Goal: Task Accomplishment & Management: Manage account settings

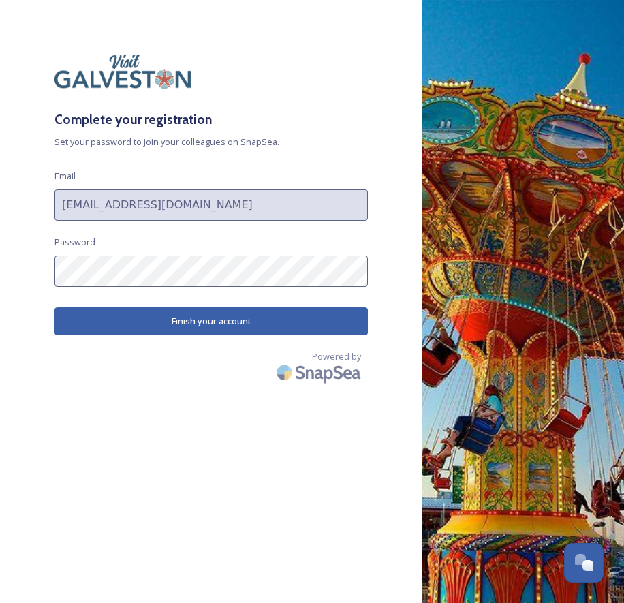
click at [250, 333] on button "Finish your account" at bounding box center [211, 321] width 313 height 28
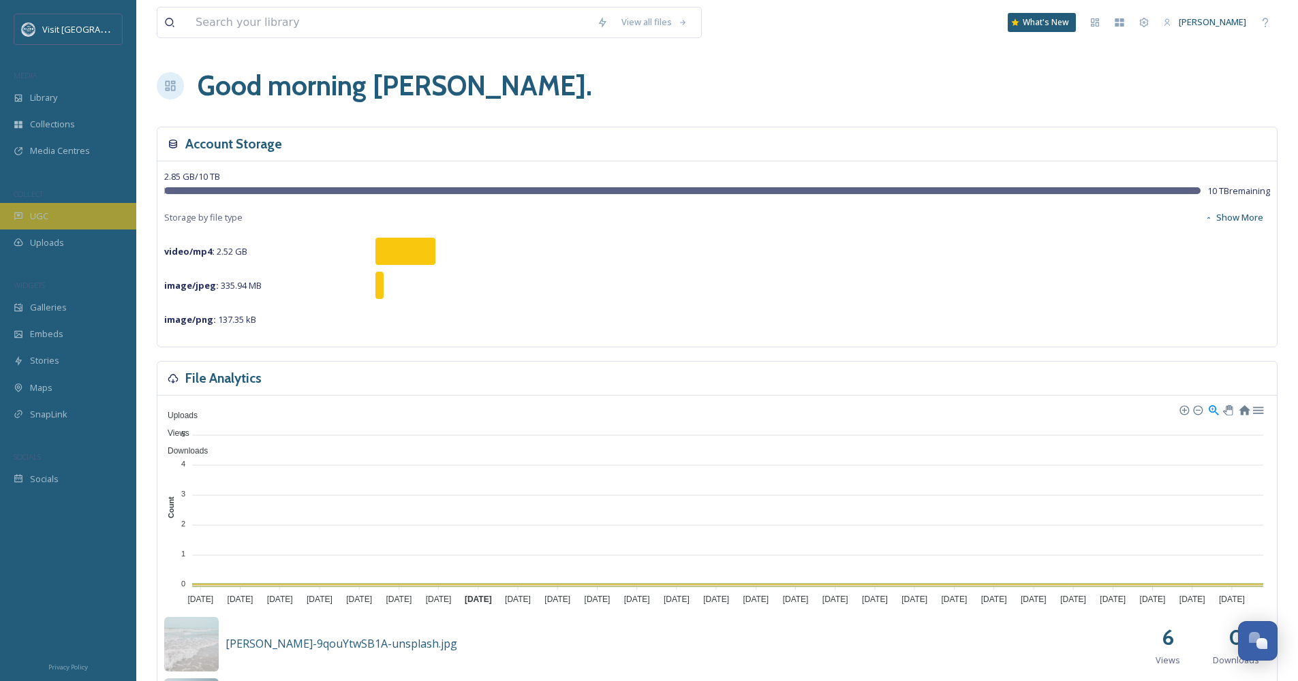
click at [54, 208] on div "UGC" at bounding box center [68, 216] width 136 height 27
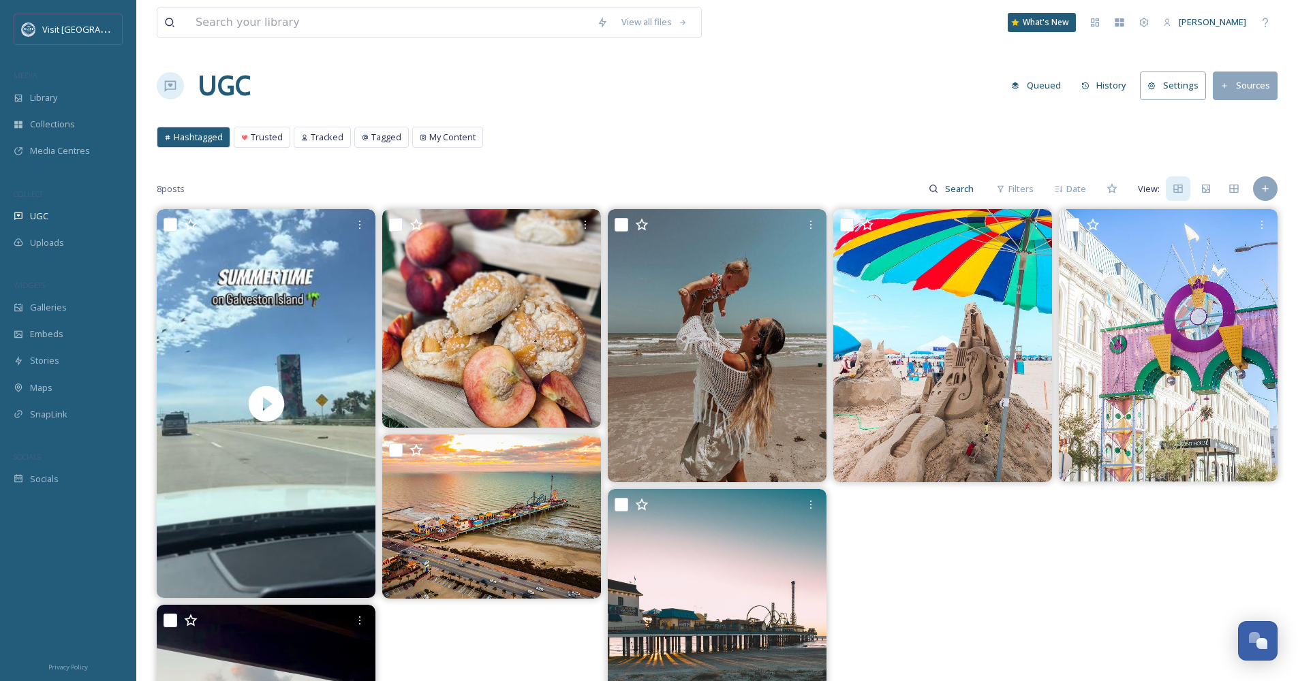
click at [457, 602] on div at bounding box center [491, 601] width 219 height 784
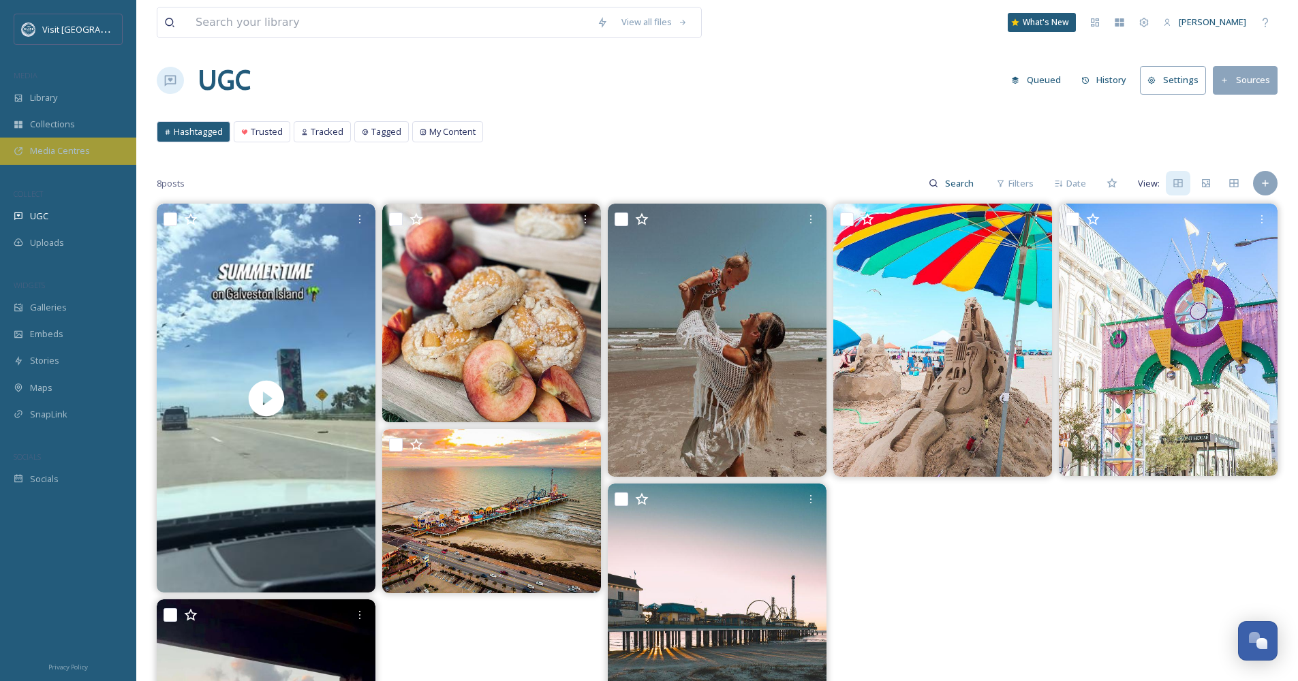
click at [62, 151] on span "Media Centres" at bounding box center [60, 150] width 60 height 13
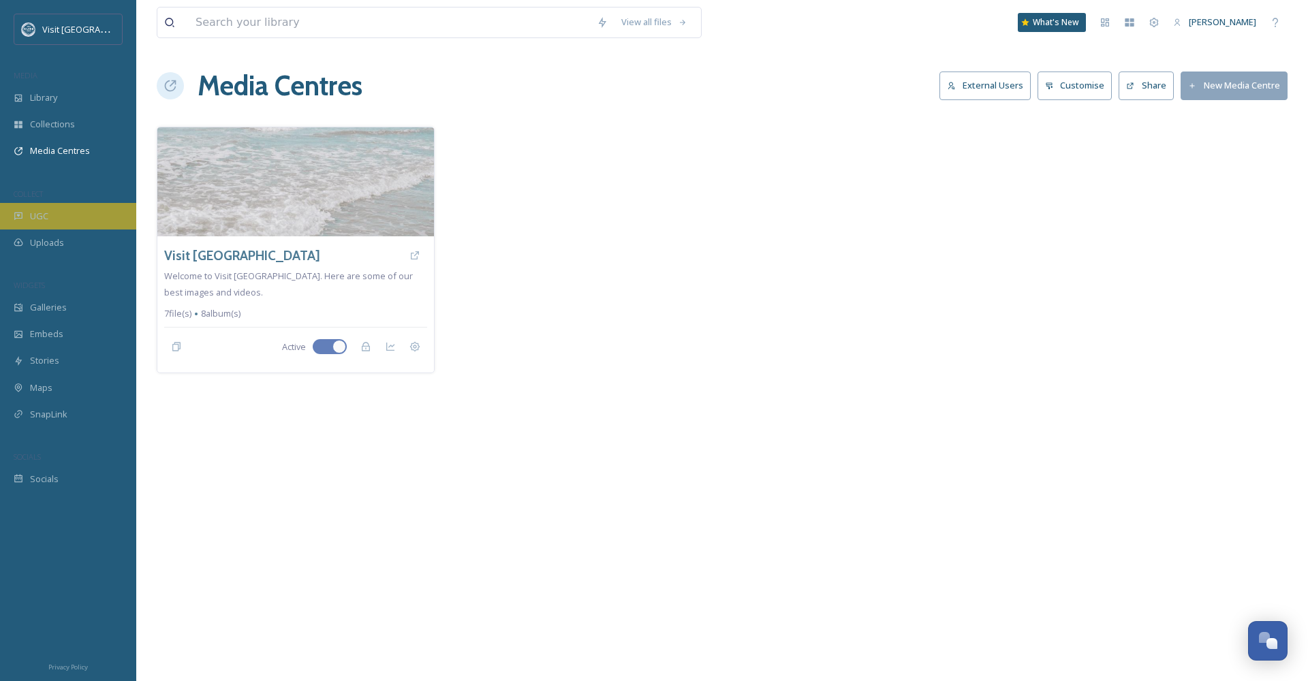
click at [45, 208] on div "UGC" at bounding box center [68, 216] width 136 height 27
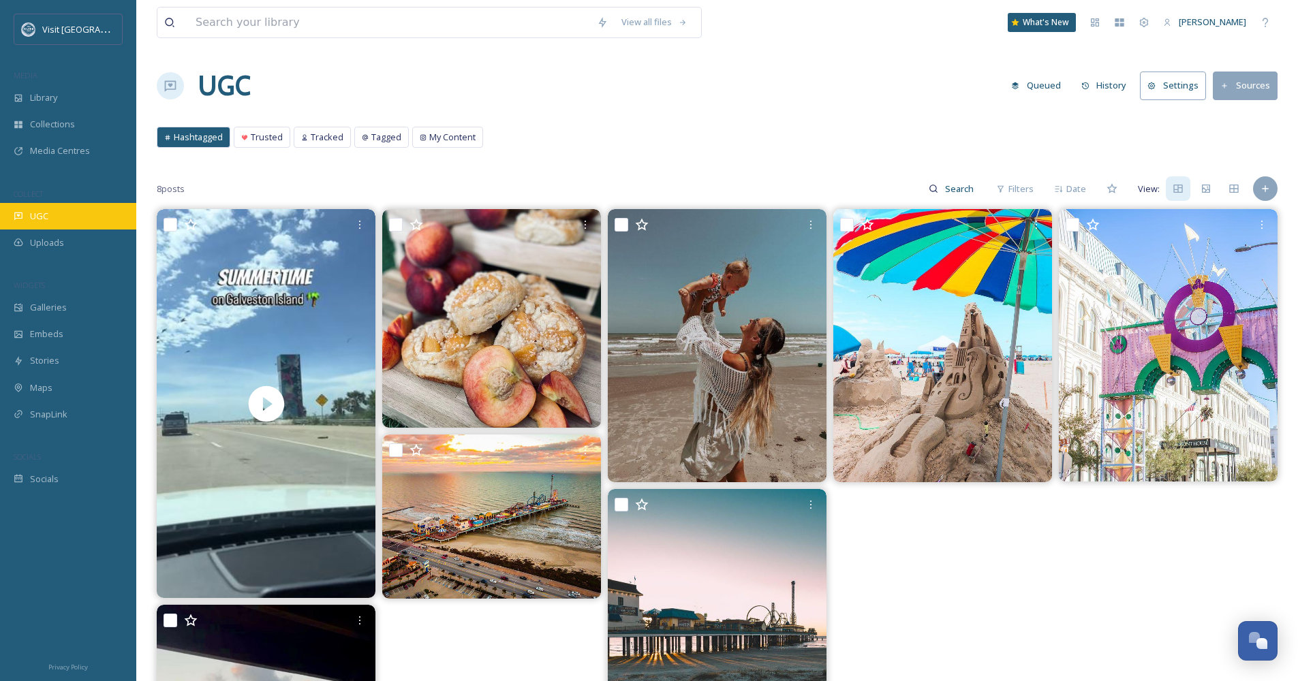
click at [48, 208] on div "UGC" at bounding box center [68, 216] width 136 height 27
click at [46, 217] on span "UGC" at bounding box center [39, 216] width 18 height 13
click at [624, 80] on button "Settings" at bounding box center [1173, 86] width 66 height 28
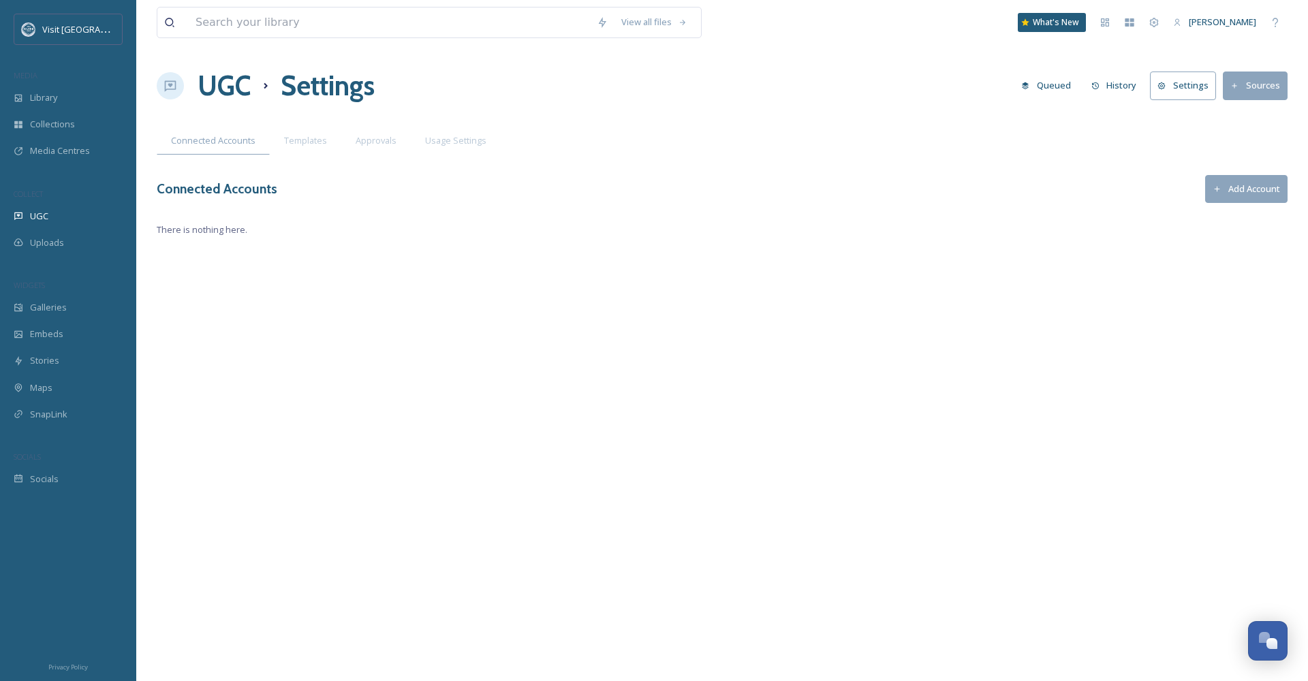
click at [224, 231] on span "There is nothing here." at bounding box center [722, 230] width 1131 height 13
click at [624, 186] on button "Add Account" at bounding box center [1247, 189] width 82 height 28
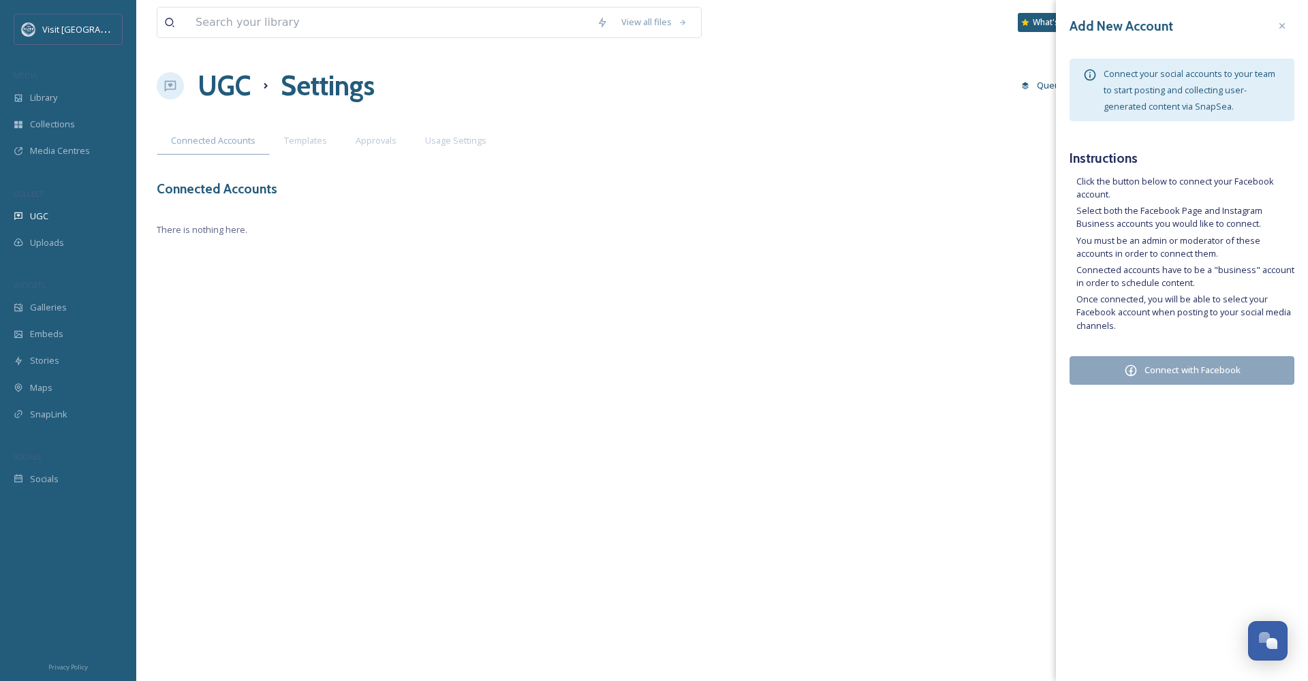
click at [624, 370] on button "Connect with Facebook" at bounding box center [1182, 370] width 225 height 29
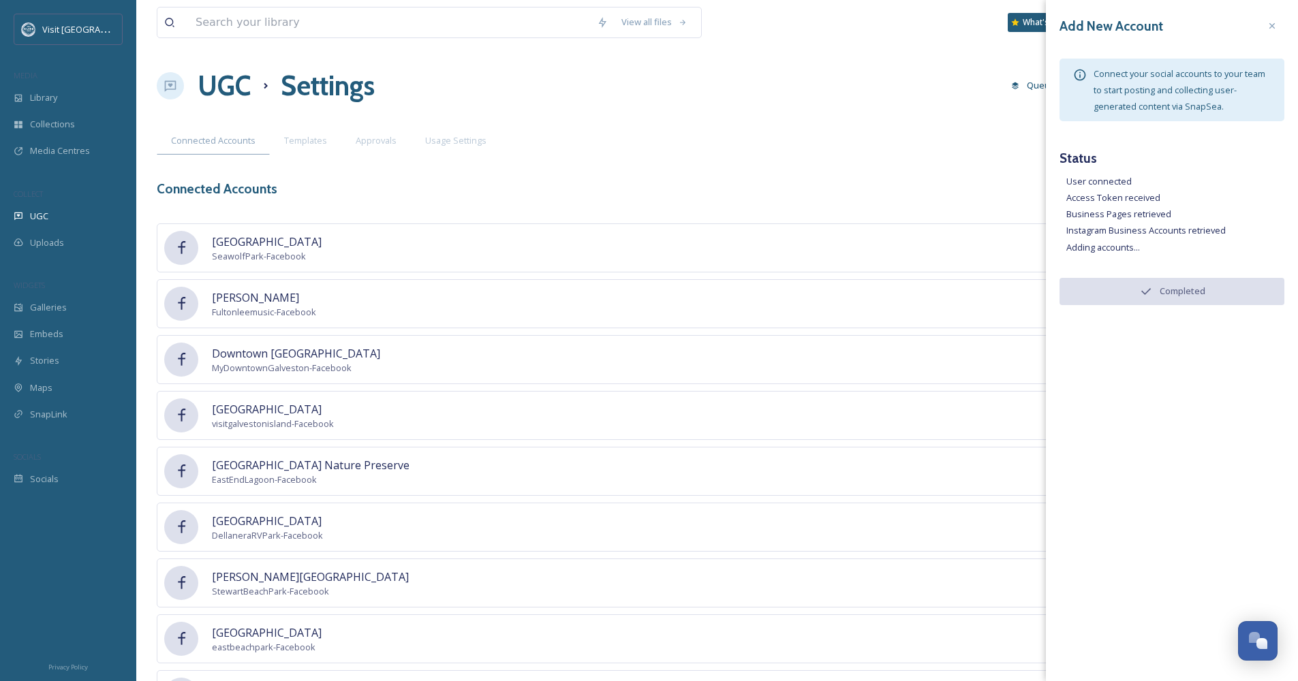
click at [624, 146] on div "Connected Accounts Templates Approvals Usage Settings" at bounding box center [717, 141] width 1121 height 28
click at [624, 22] on div at bounding box center [1272, 26] width 25 height 25
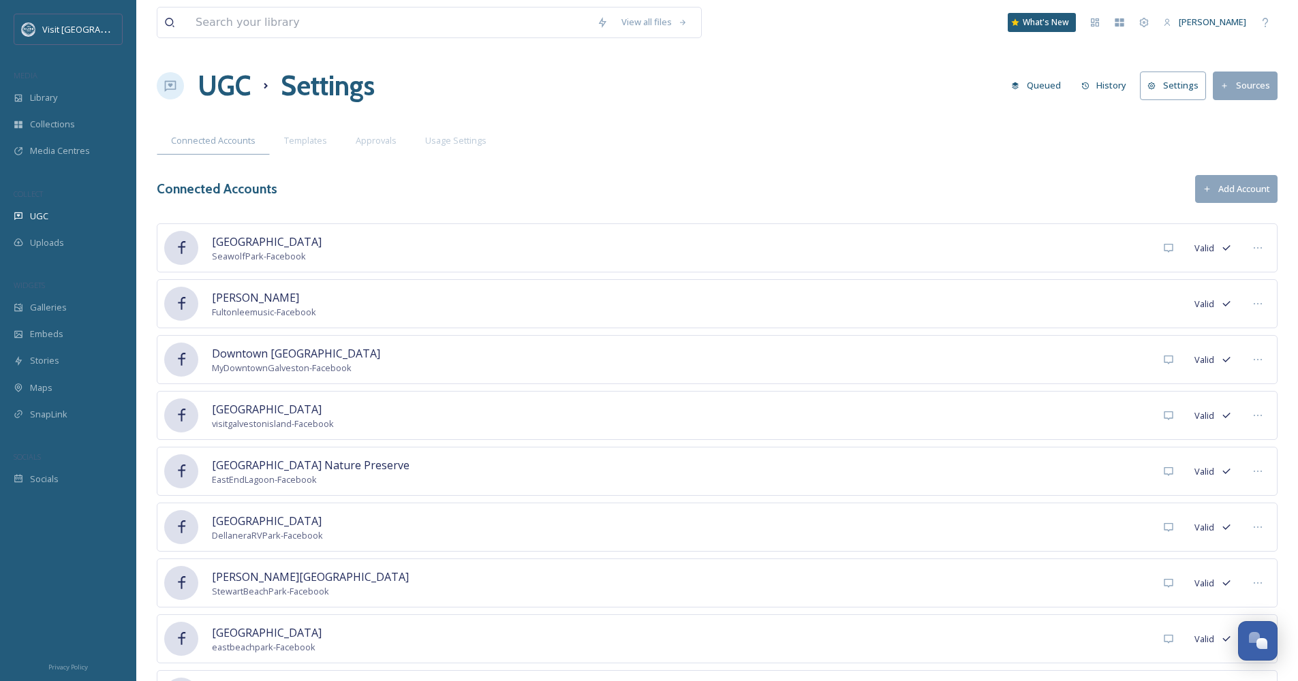
click at [624, 187] on button "Add Account" at bounding box center [1236, 189] width 82 height 28
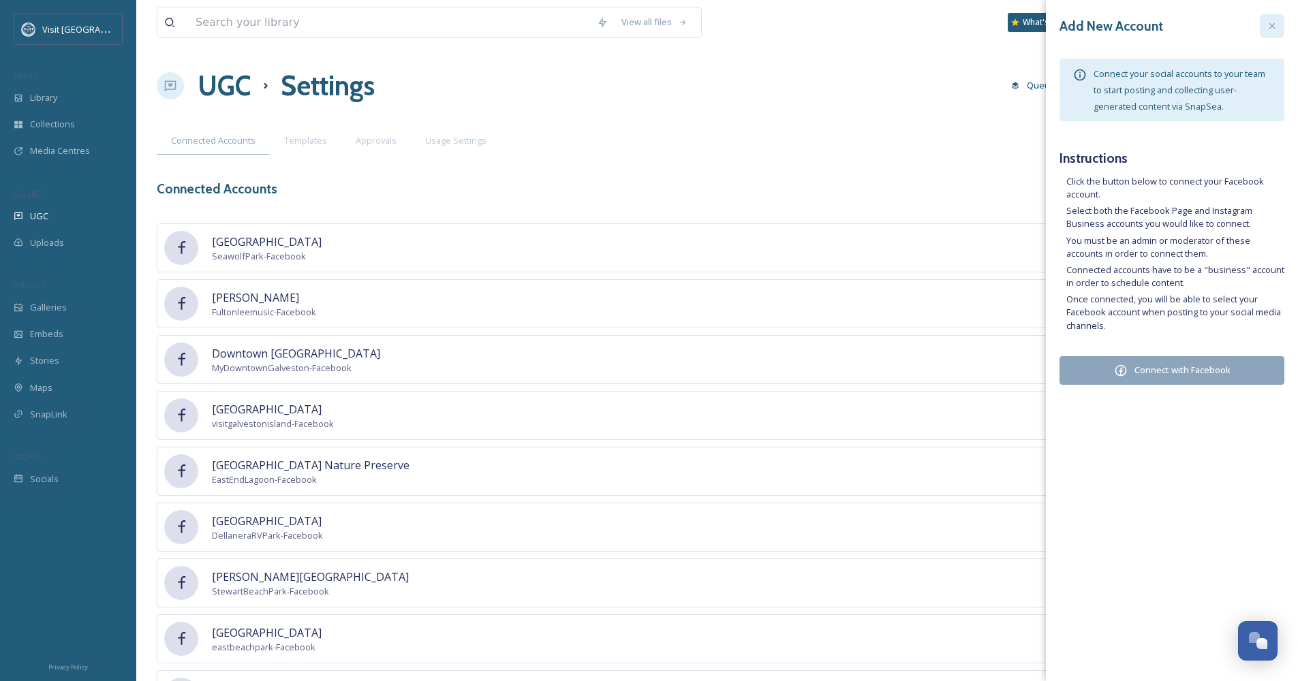
click at [624, 32] on div at bounding box center [1272, 26] width 25 height 25
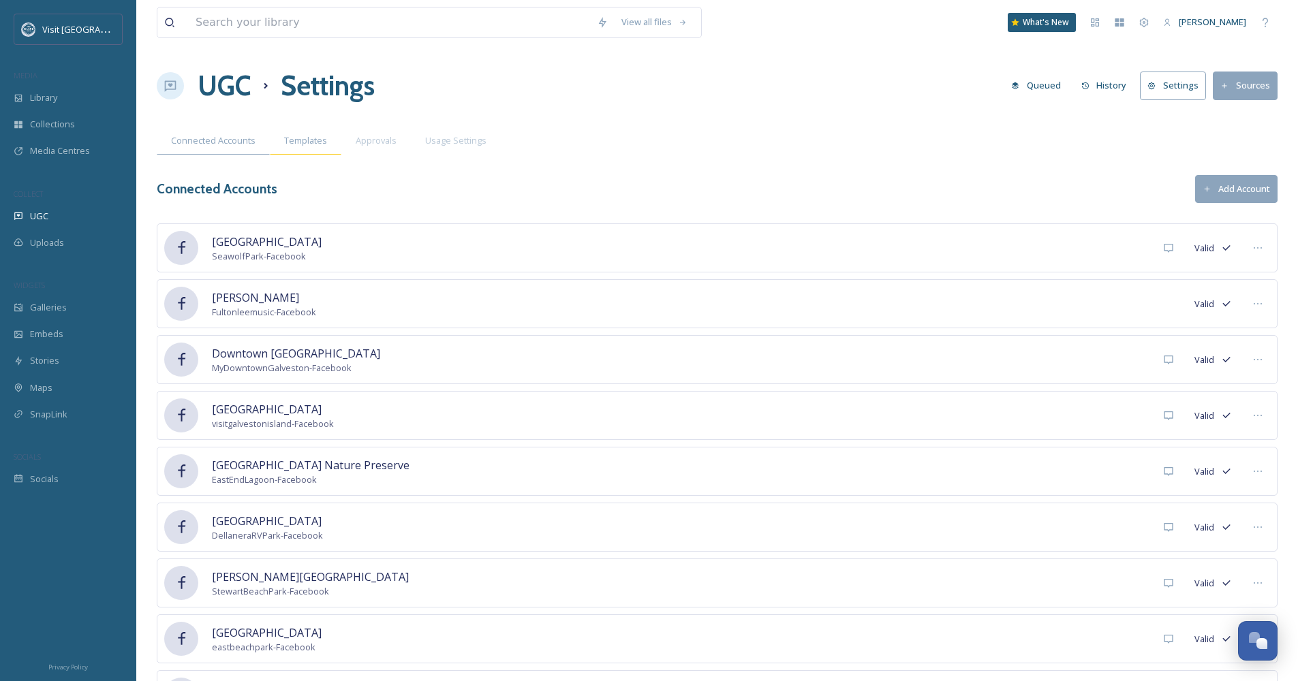
click at [321, 149] on div "Templates" at bounding box center [306, 141] width 72 height 28
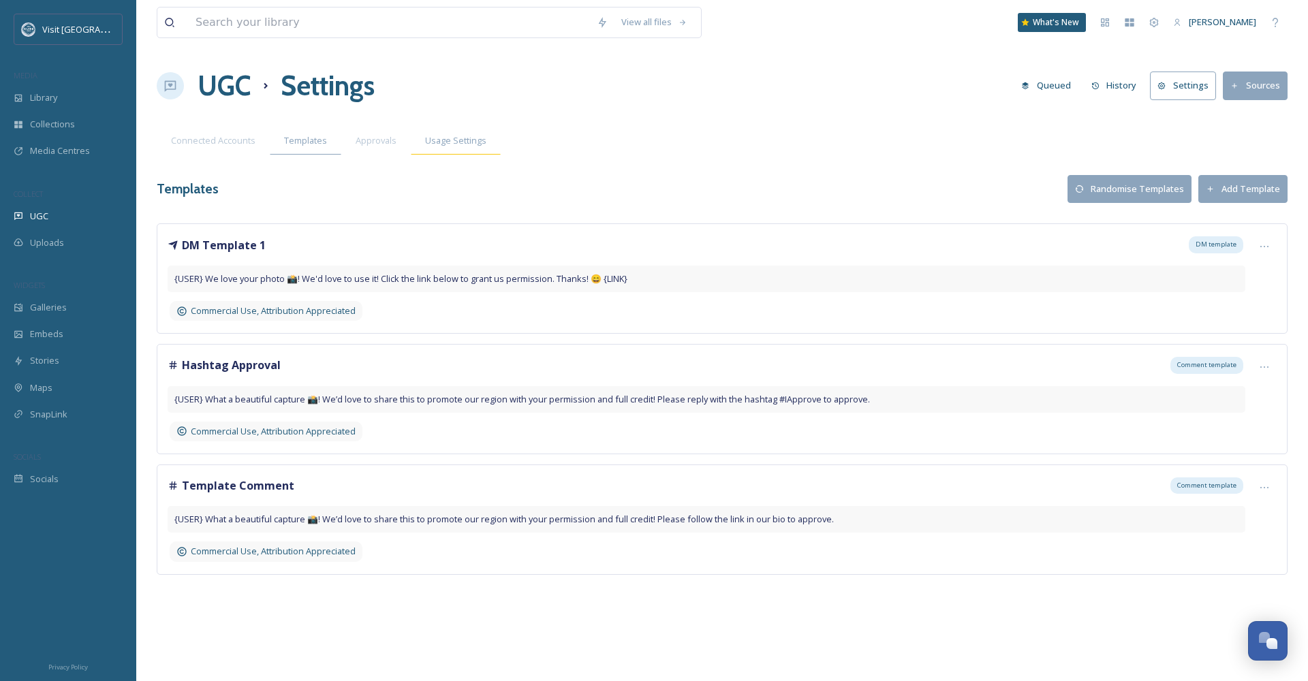
click at [411, 138] on div "Usage Settings" at bounding box center [456, 141] width 90 height 28
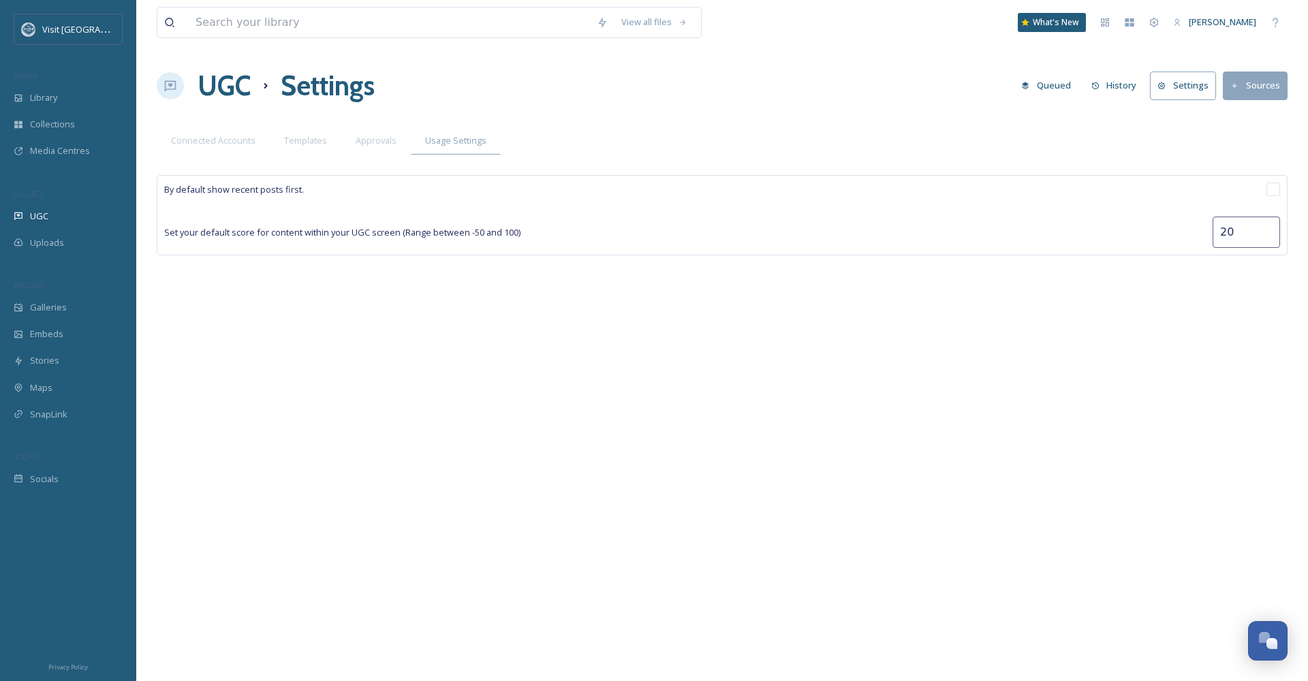
click at [395, 142] on div "Approvals" at bounding box center [376, 141] width 70 height 28
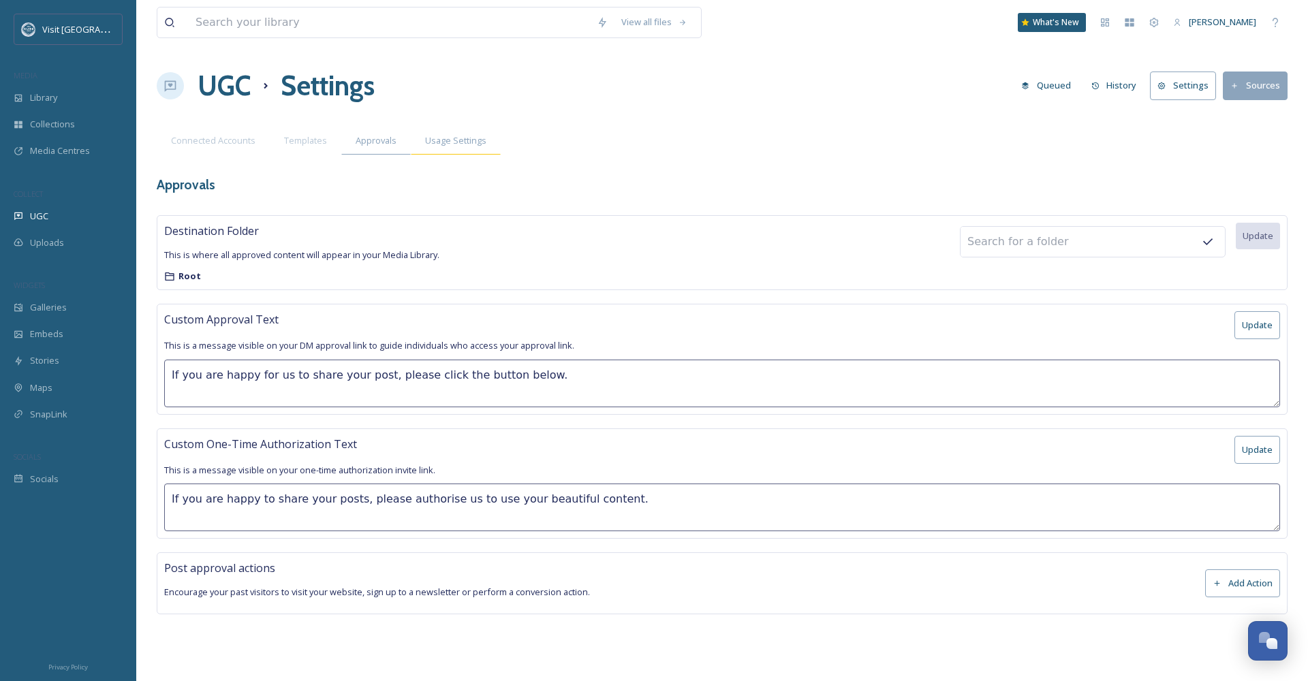
click at [453, 137] on span "Usage Settings" at bounding box center [455, 140] width 61 height 13
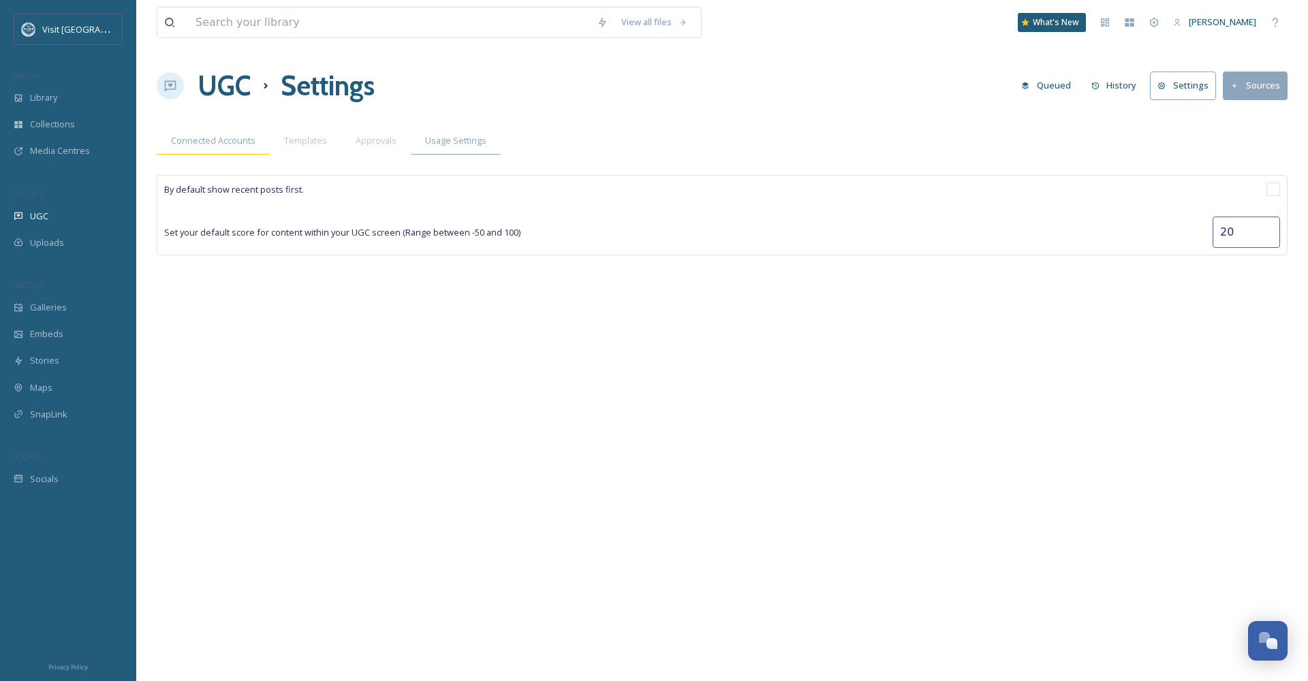
click at [192, 145] on span "Connected Accounts" at bounding box center [213, 140] width 85 height 13
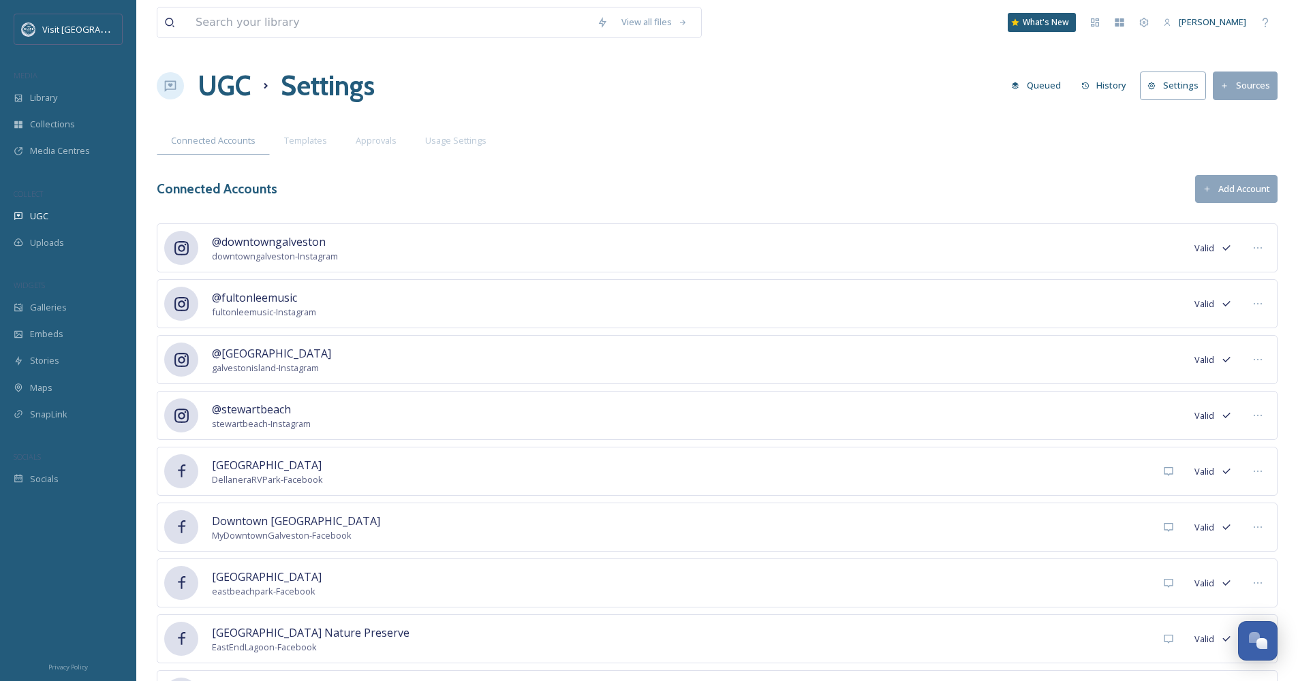
click at [624, 198] on button "Add Account" at bounding box center [1236, 189] width 82 height 28
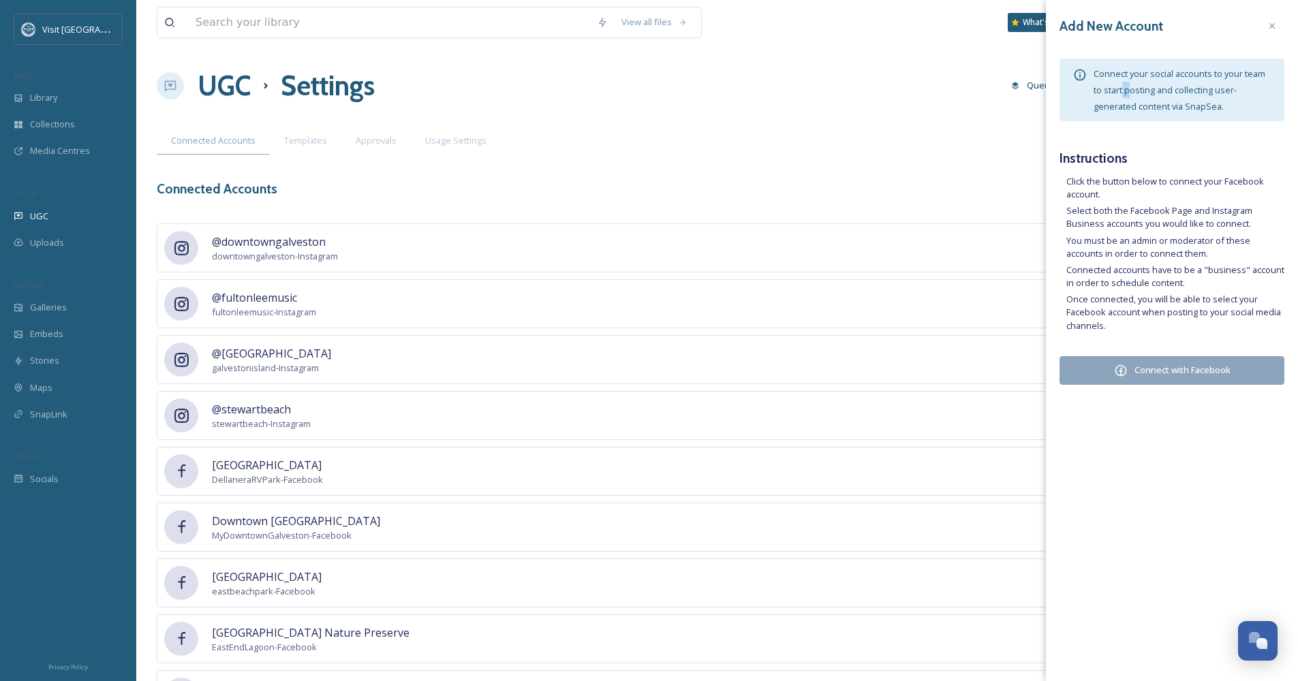
drag, startPoint x: 1125, startPoint y: 88, endPoint x: 1131, endPoint y: 95, distance: 9.2
click at [624, 94] on span "Connect your social accounts to your team to start posting and collecting user-…" at bounding box center [1180, 89] width 172 height 45
drag, startPoint x: 1131, startPoint y: 95, endPoint x: 1216, endPoint y: 224, distance: 154.4
click at [624, 153] on div "Add New Account Connect your social accounts to your team to start posting and …" at bounding box center [1172, 202] width 252 height 405
click at [624, 204] on li "Select both the Facebook Page and Instagram Business accounts you would like to…" at bounding box center [1176, 217] width 218 height 26
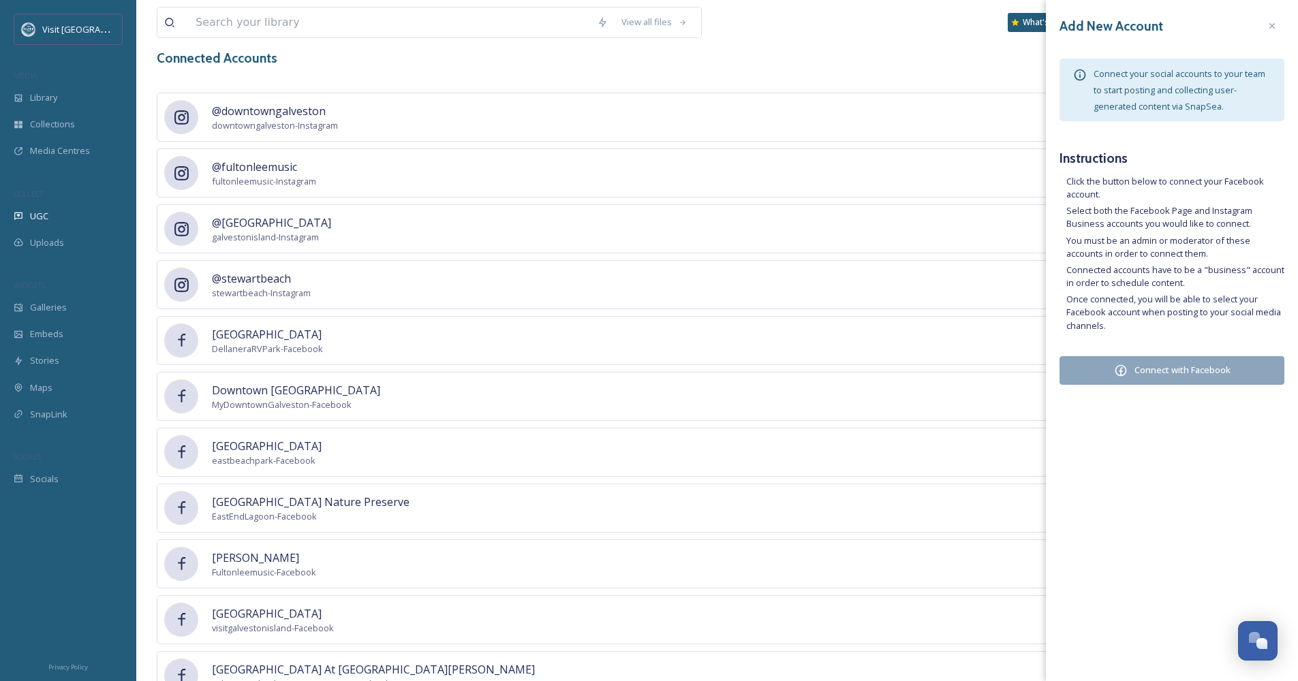
scroll to position [46, 0]
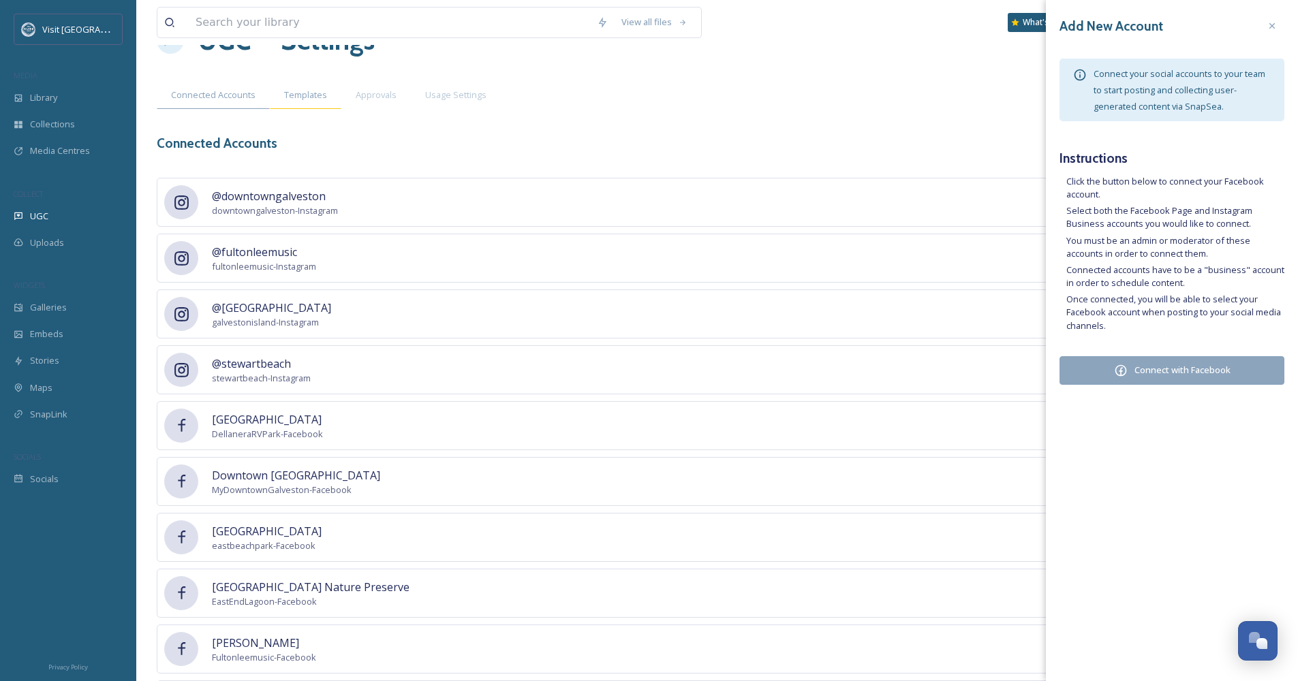
click at [322, 93] on span "Templates" at bounding box center [305, 95] width 43 height 13
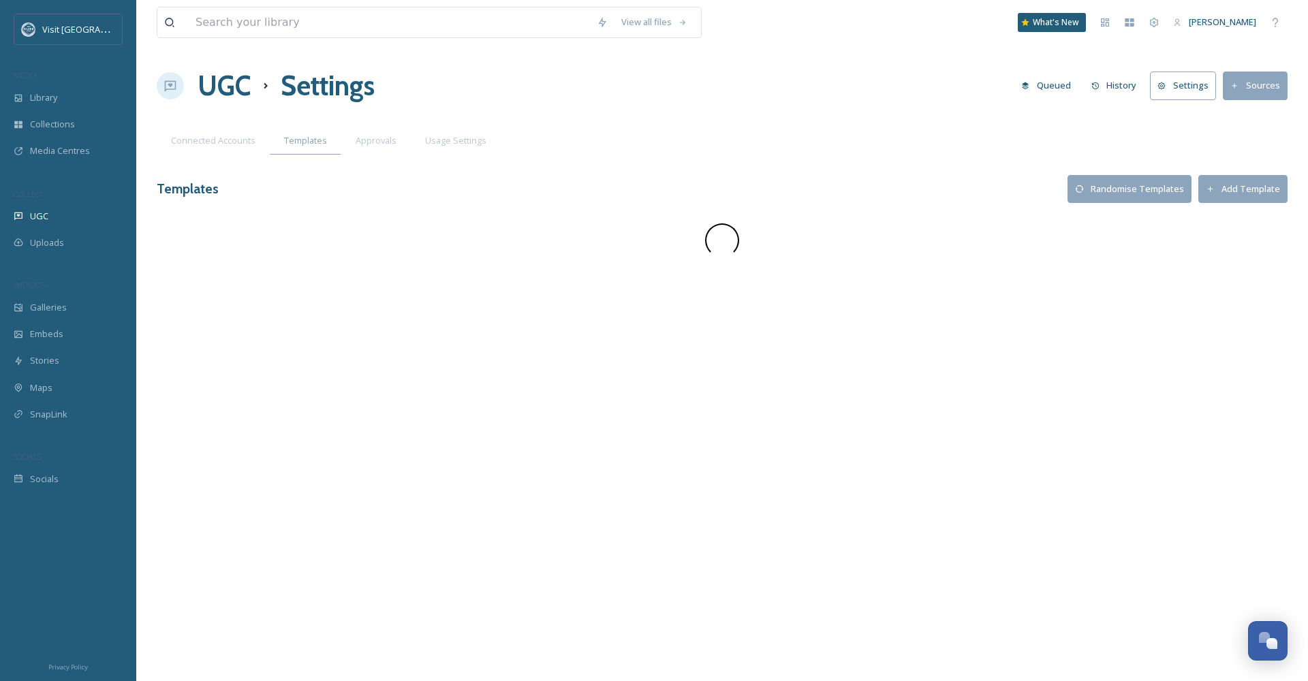
click at [209, 164] on div "View all files What's New [PERSON_NAME] UGC Settings Queued History Settings So…" at bounding box center [722, 340] width 1172 height 681
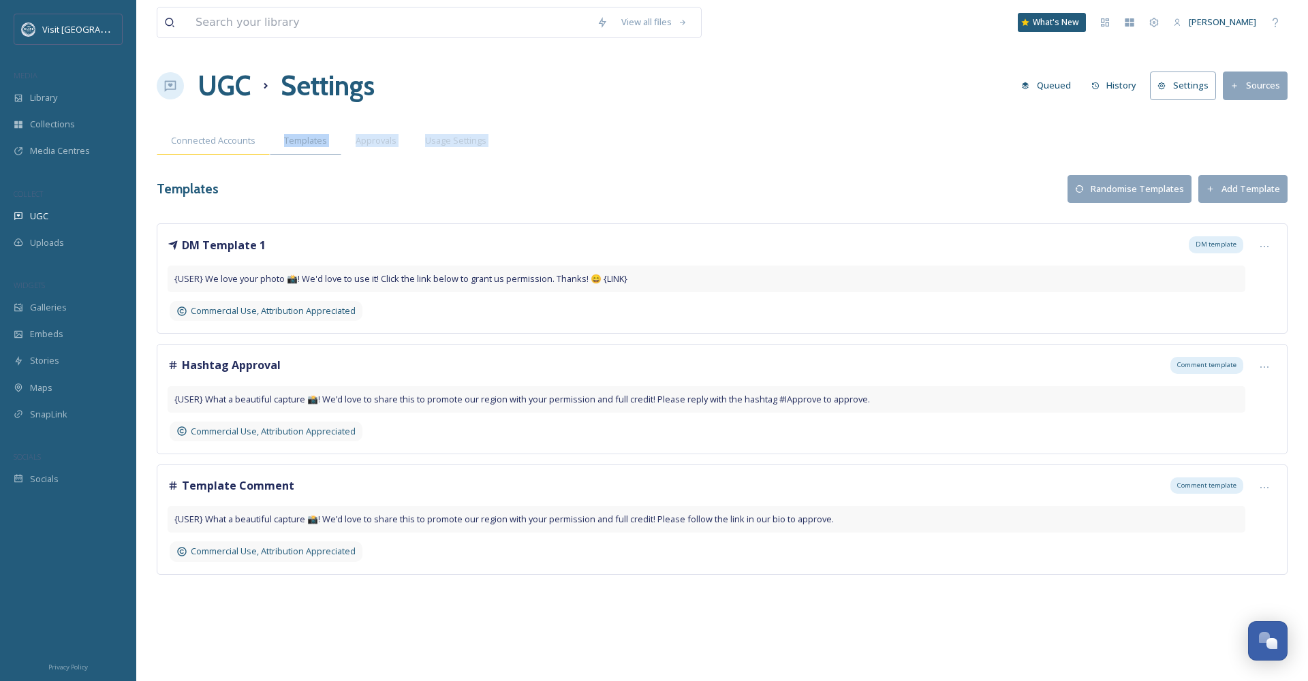
click at [211, 149] on div "Connected Accounts" at bounding box center [213, 141] width 113 height 28
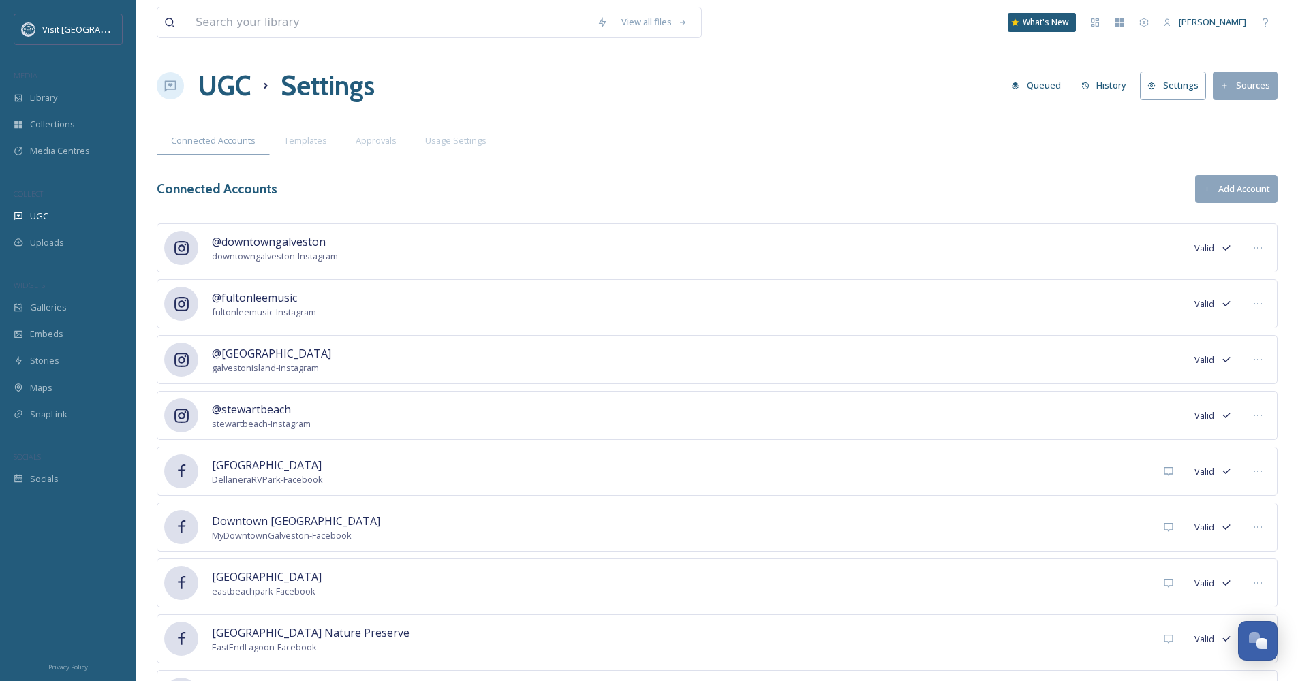
click at [624, 305] on div "Valid" at bounding box center [1213, 304] width 37 height 13
click at [624, 305] on div at bounding box center [1258, 304] width 25 height 25
click at [624, 335] on span "Mark as Inactive" at bounding box center [1230, 333] width 65 height 13
click at [624, 186] on button "Add Account" at bounding box center [1236, 189] width 82 height 28
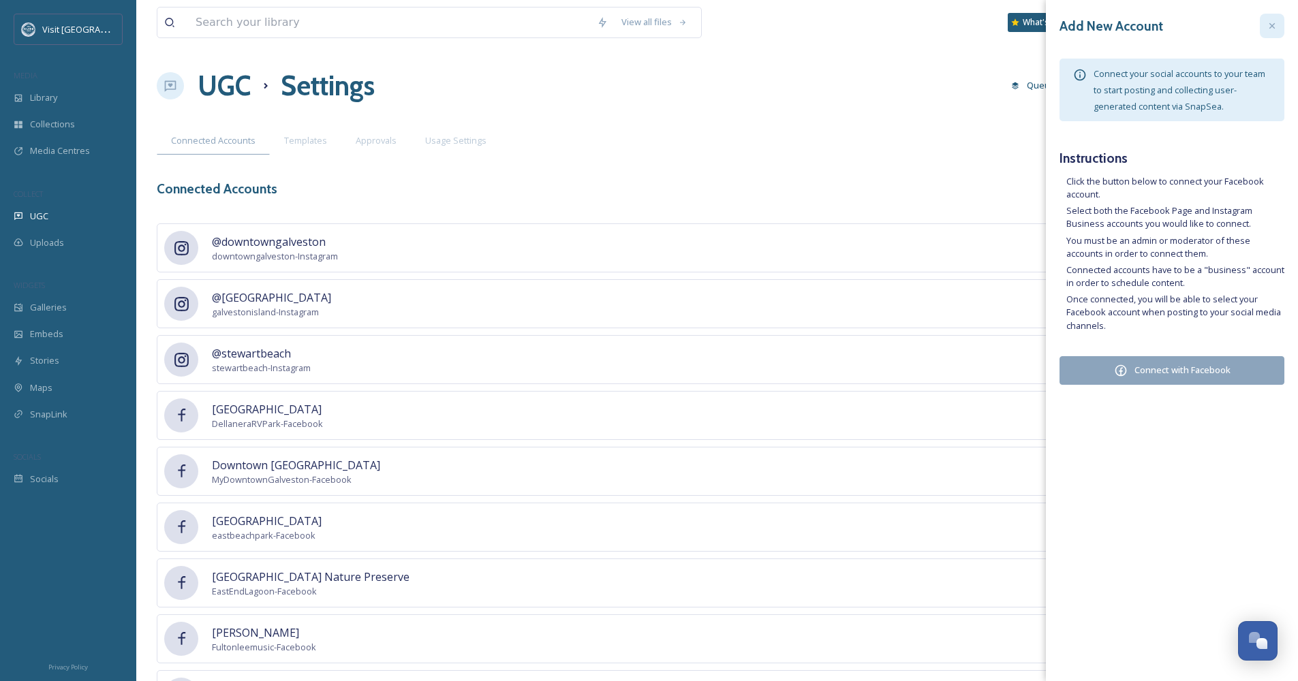
click at [624, 30] on div at bounding box center [1272, 26] width 25 height 25
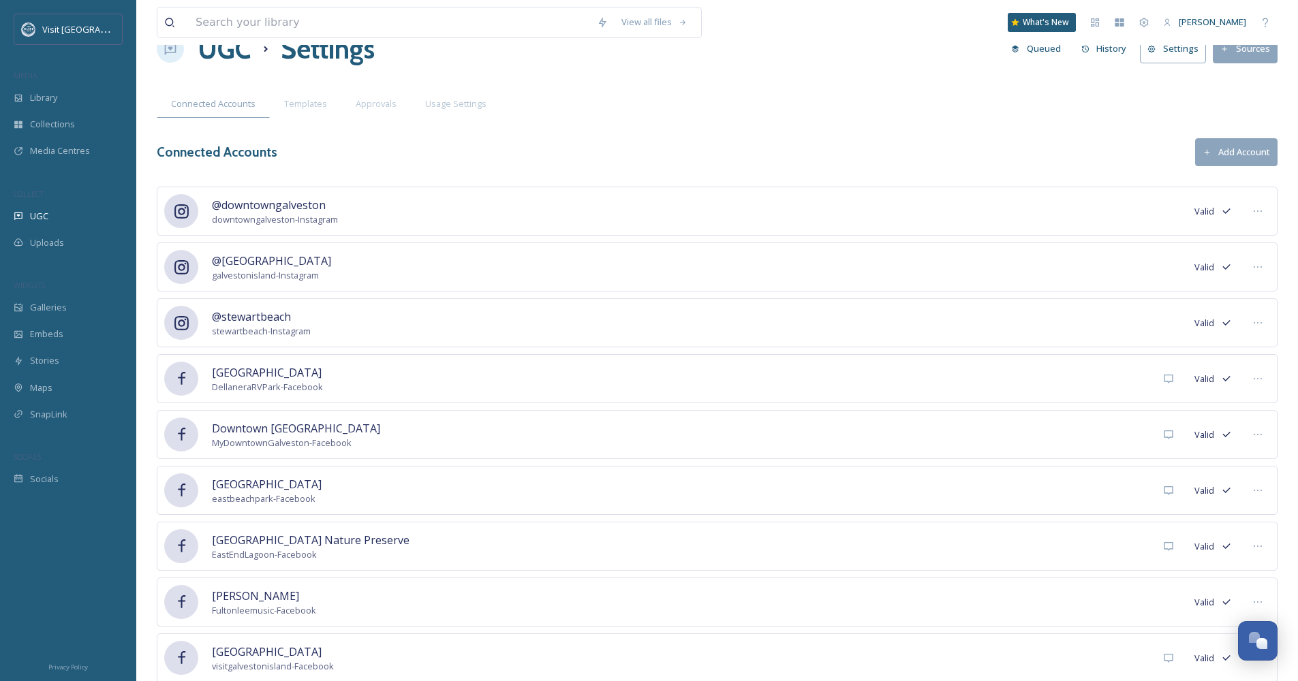
scroll to position [87, 0]
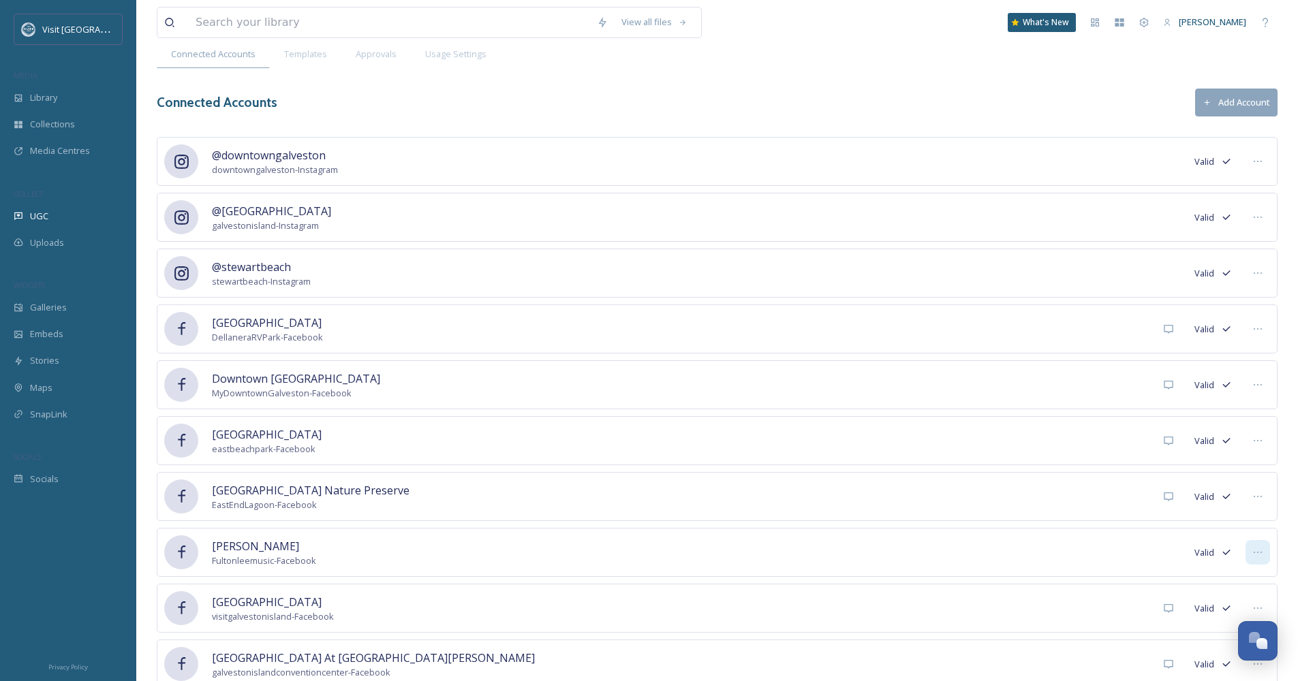
click at [624, 553] on div at bounding box center [1258, 552] width 25 height 25
click at [624, 577] on span "Mark as Inactive" at bounding box center [1230, 582] width 65 height 13
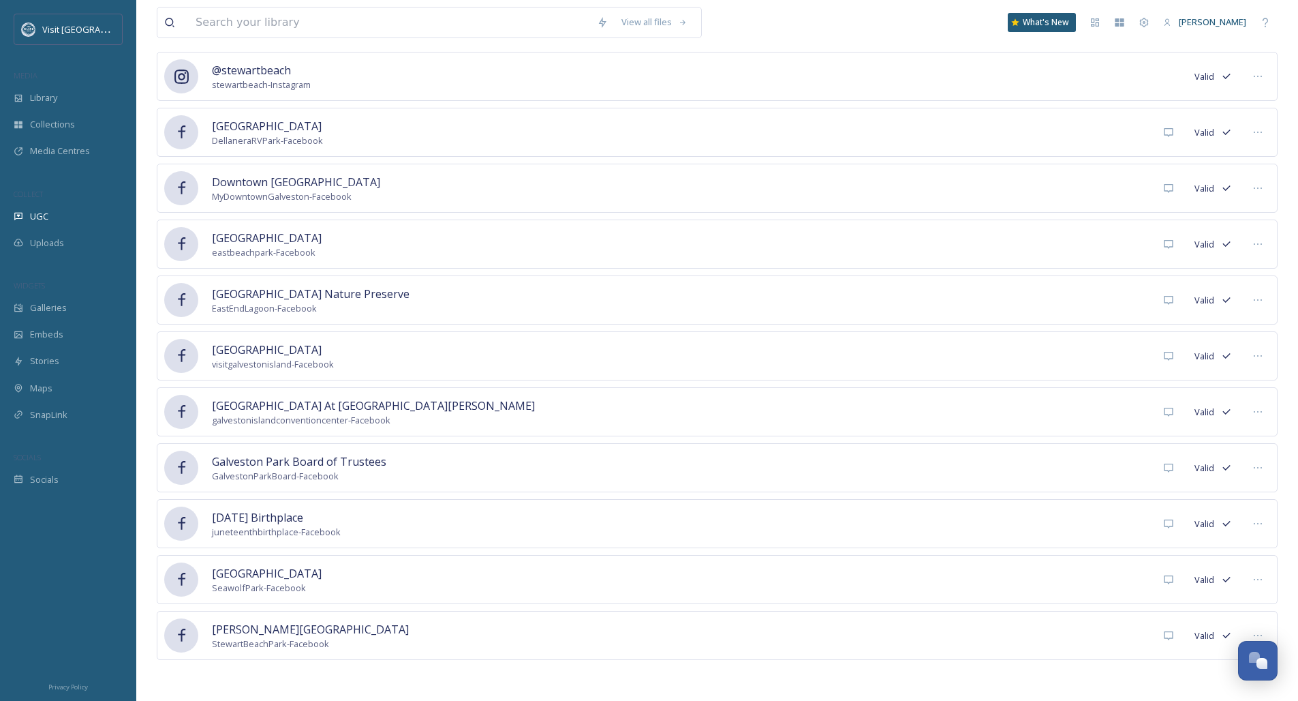
scroll to position [281, 0]
